Goal: Information Seeking & Learning: Learn about a topic

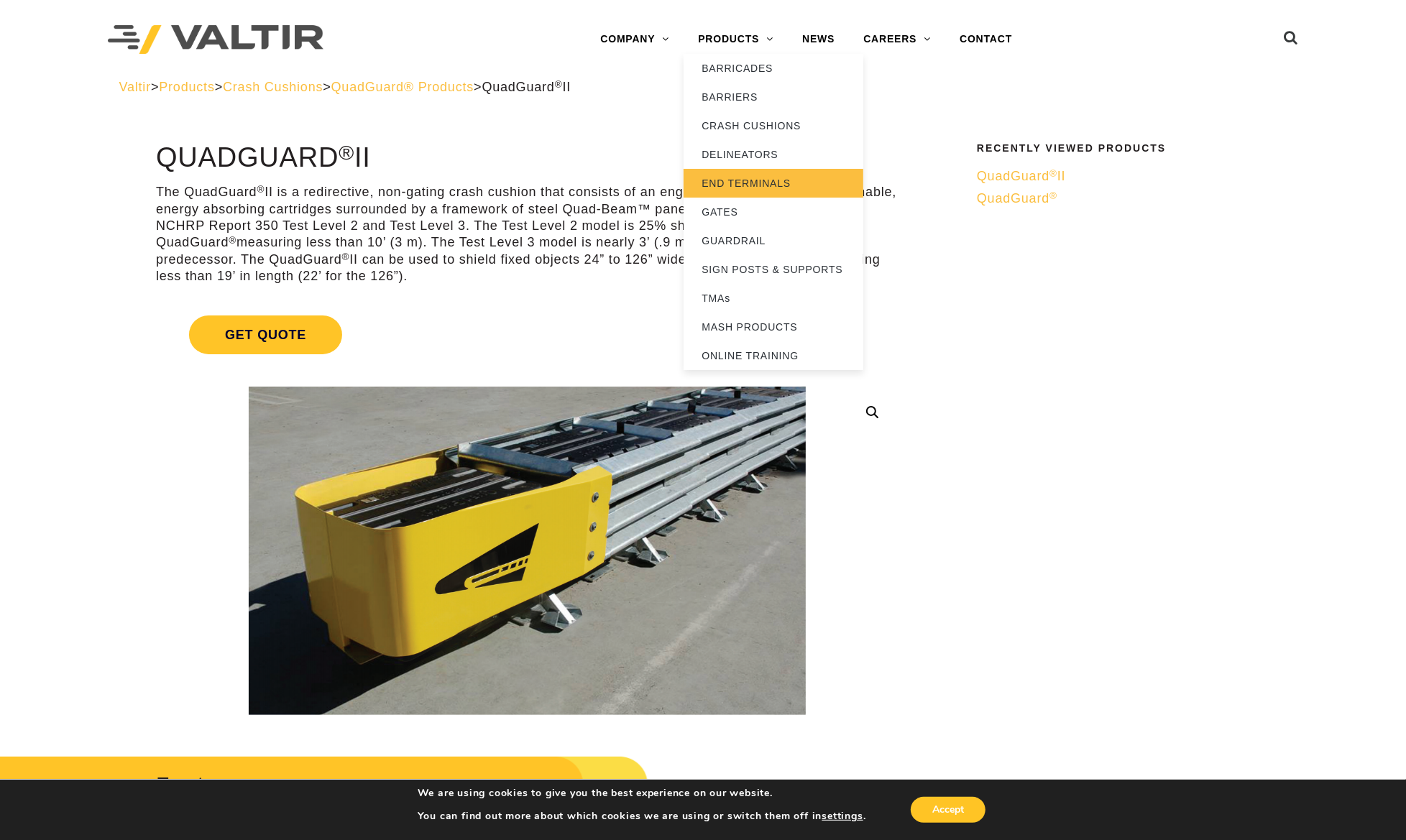
click at [736, 183] on link "END TERMINALS" at bounding box center [773, 182] width 180 height 28
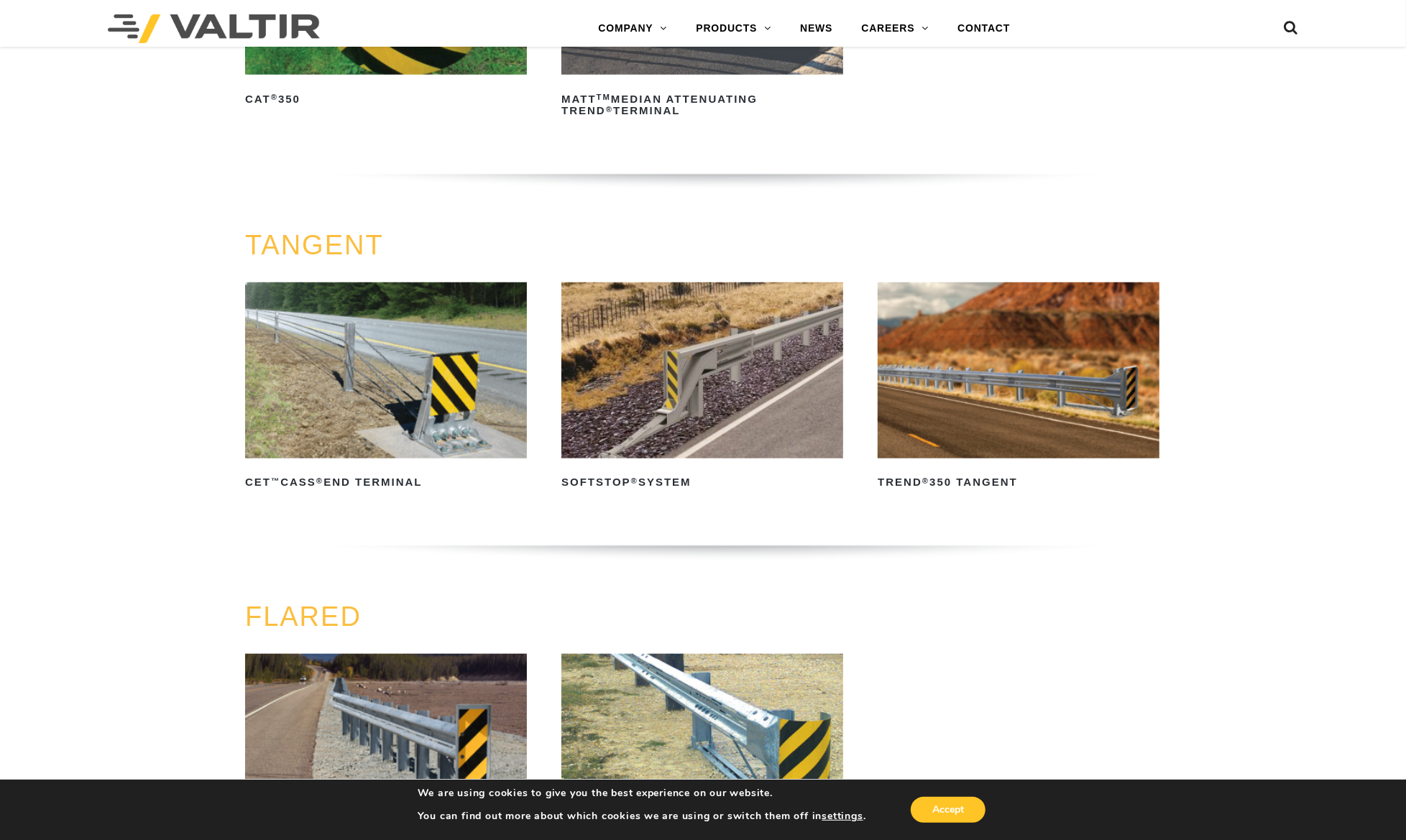
scroll to position [1077, 0]
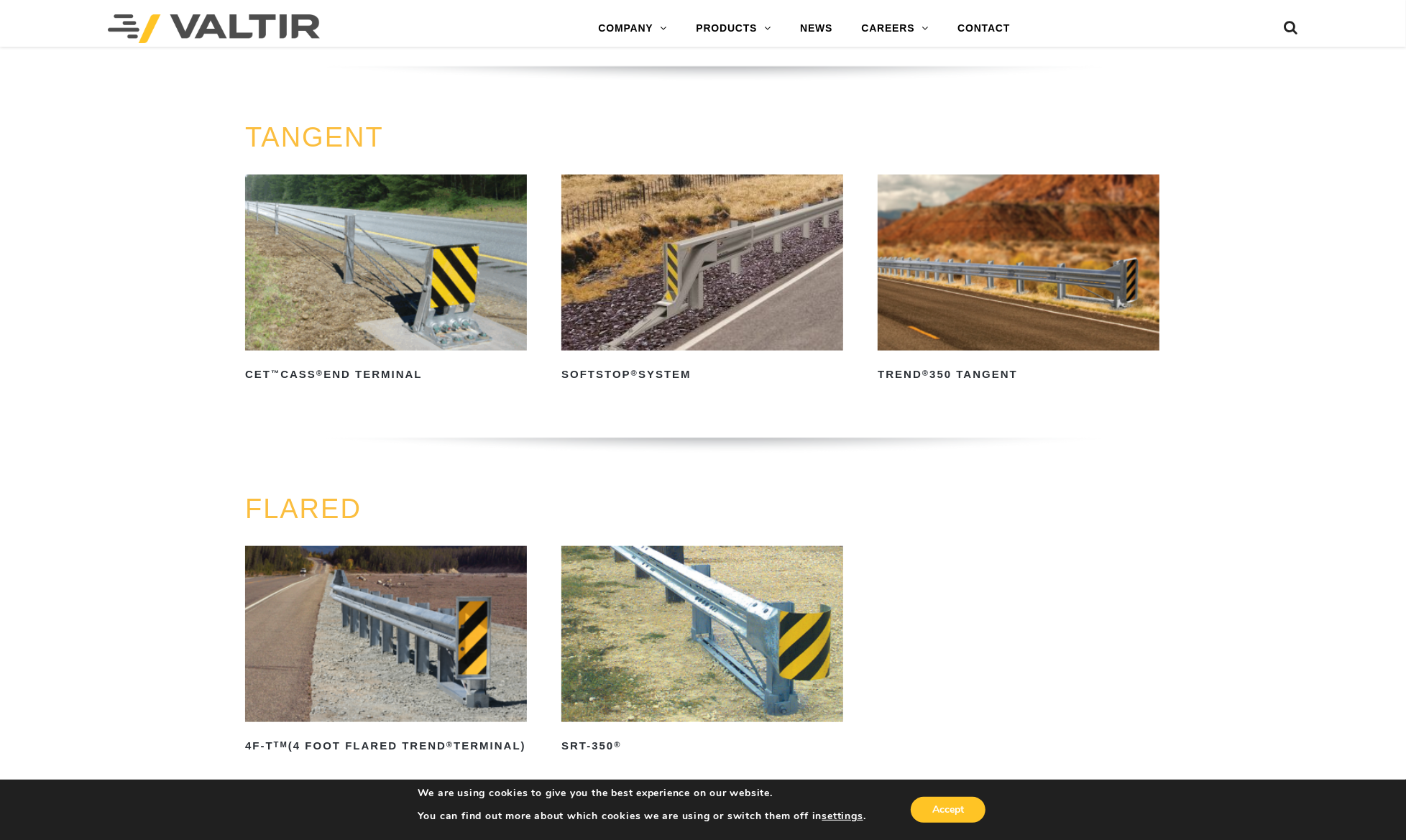
click at [979, 313] on img at bounding box center [1018, 262] width 282 height 176
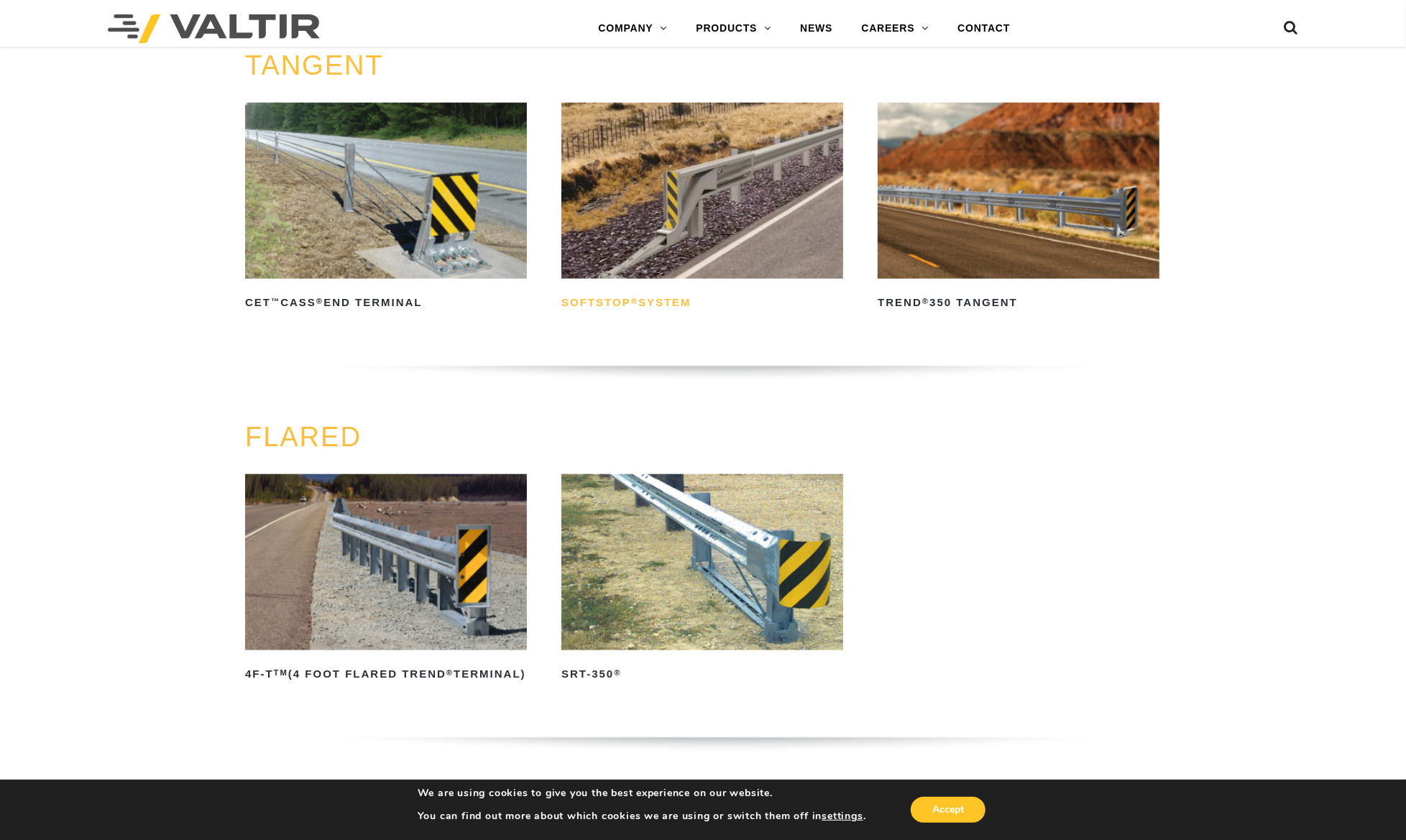
scroll to position [1185, 0]
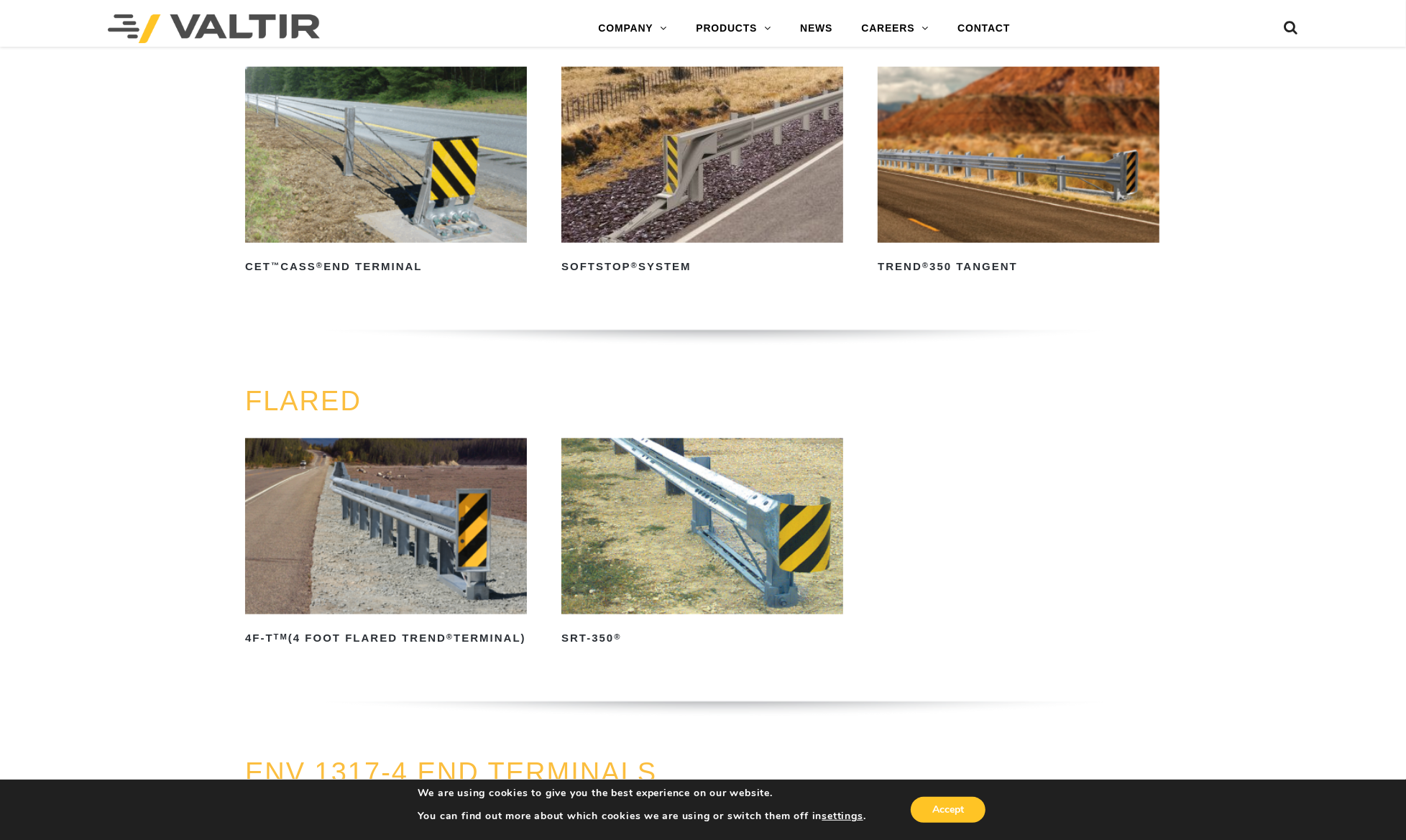
click at [679, 180] on img at bounding box center [702, 155] width 282 height 176
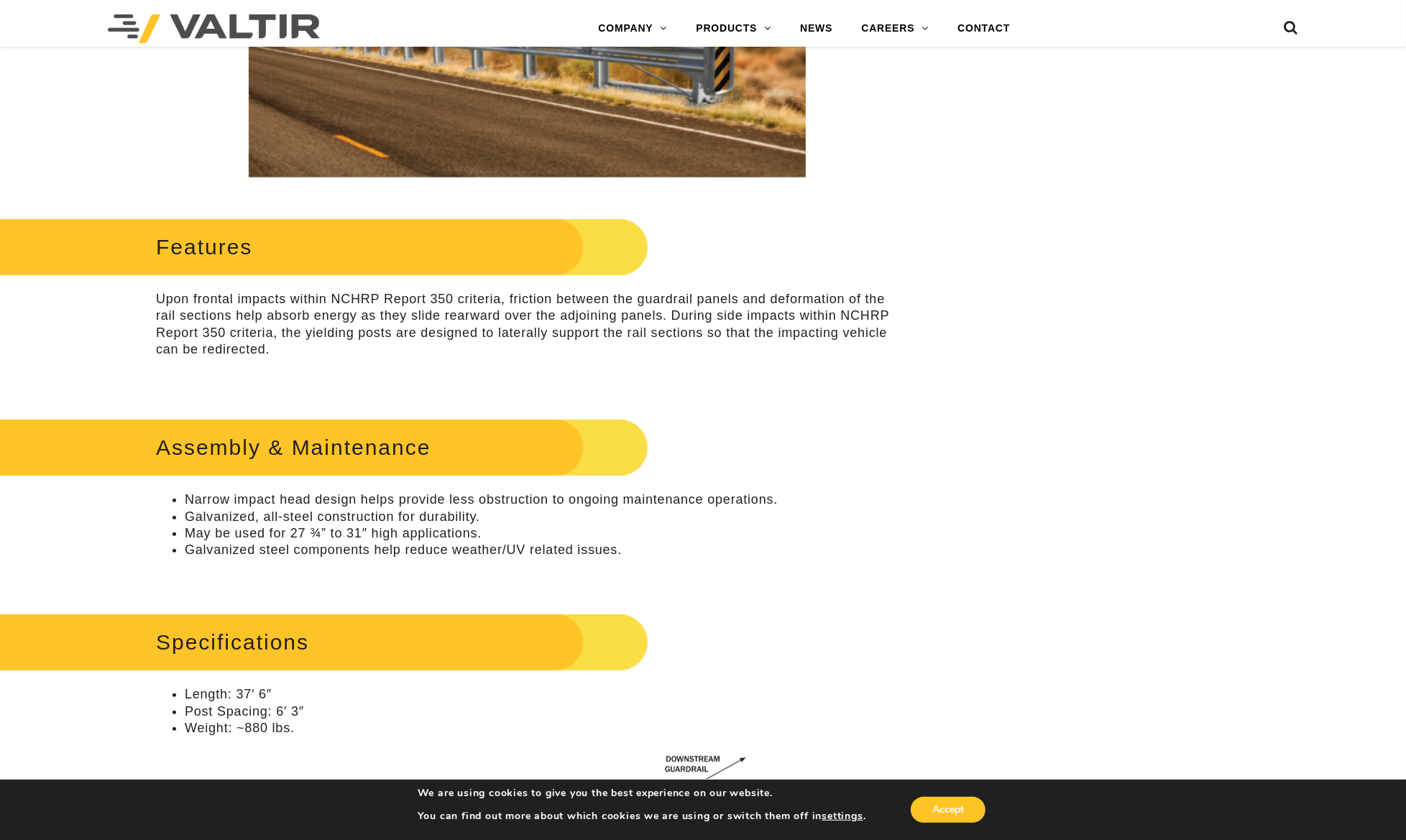
scroll to position [539, 0]
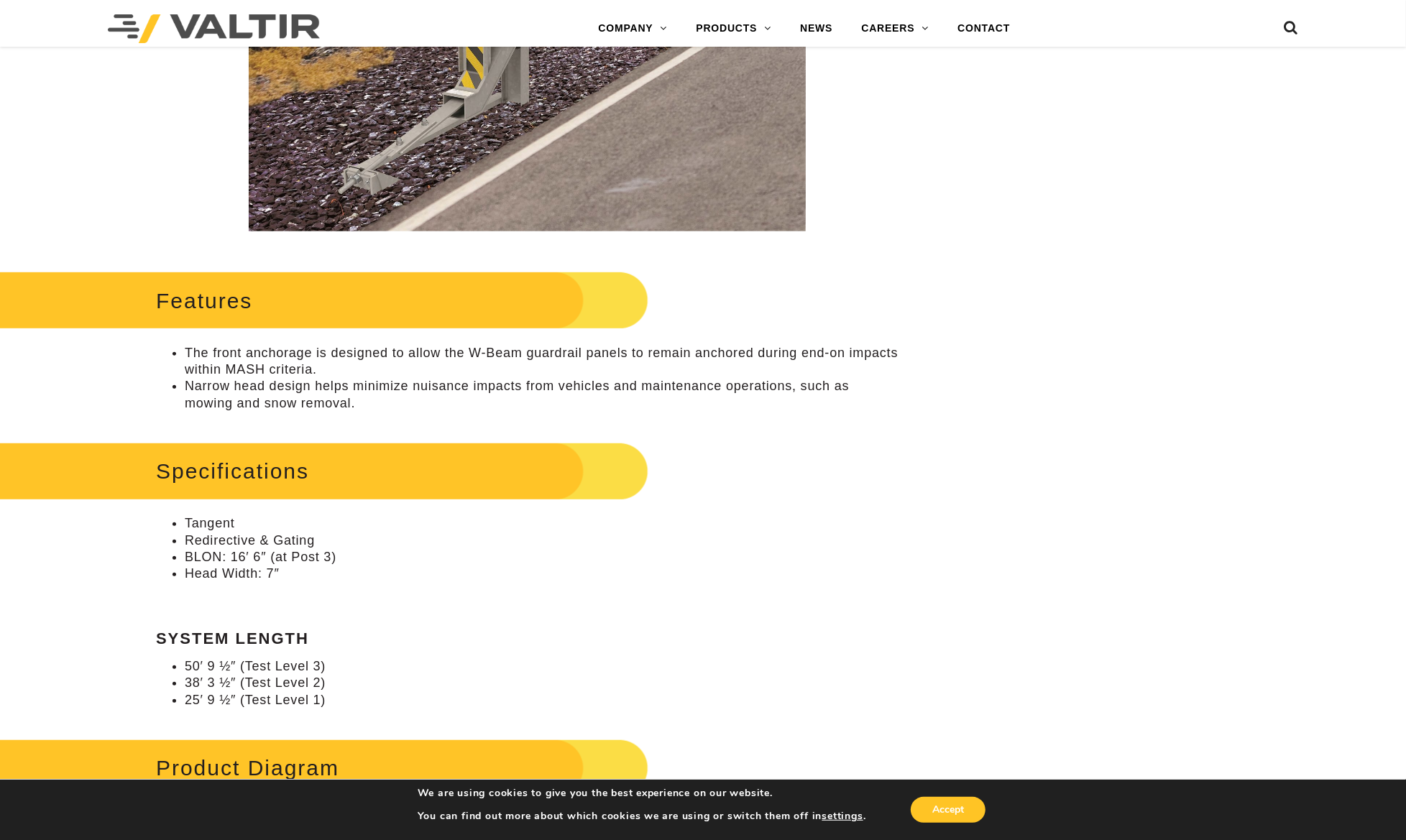
scroll to position [539, 0]
